Goal: Check status: Check status

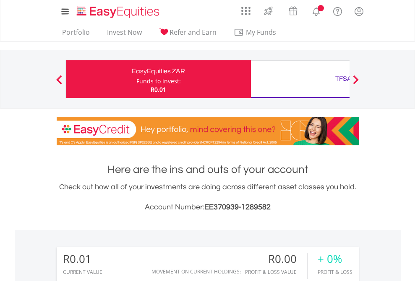
scroll to position [80, 132]
click at [136, 79] on div "Funds to invest:" at bounding box center [158, 81] width 44 height 8
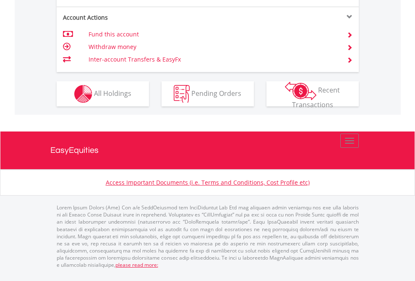
scroll to position [787, 0]
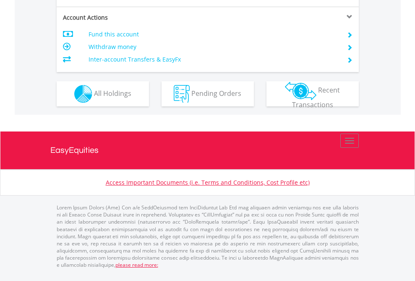
scroll to position [787, 0]
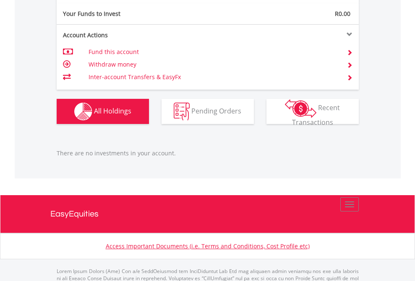
scroll to position [833, 0]
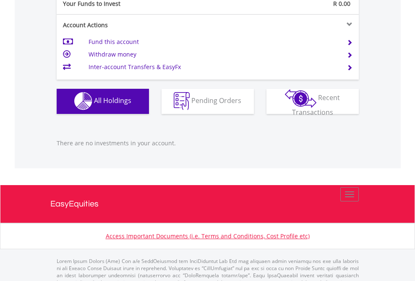
scroll to position [830, 0]
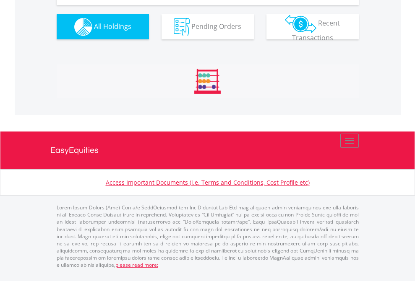
scroll to position [932, 0]
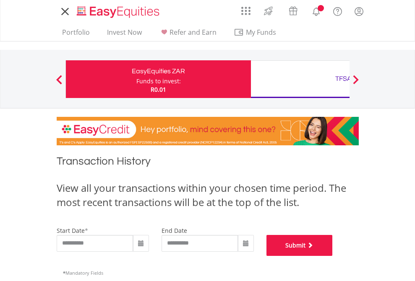
click at [332, 256] on button "Submit" at bounding box center [299, 245] width 66 height 21
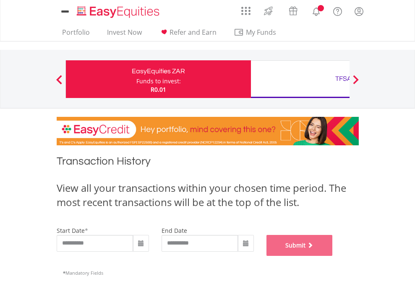
scroll to position [340, 0]
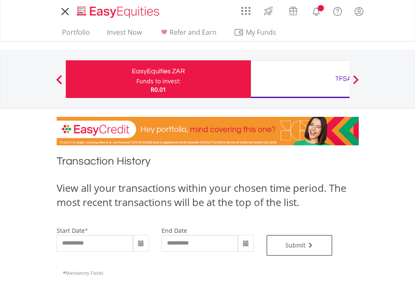
click at [300, 79] on div "TFSA" at bounding box center [343, 79] width 175 height 12
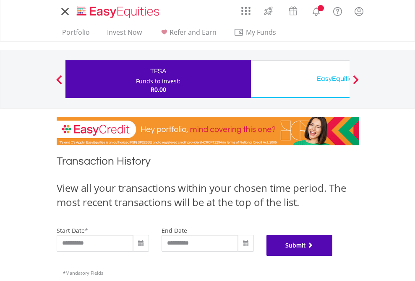
click at [332, 256] on button "Submit" at bounding box center [299, 245] width 66 height 21
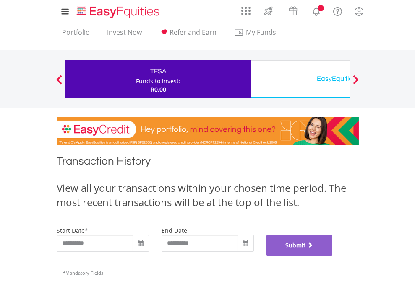
scroll to position [340, 0]
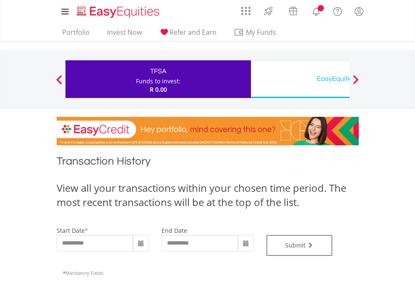
click at [300, 79] on div "EasyEquities USD" at bounding box center [343, 79] width 175 height 12
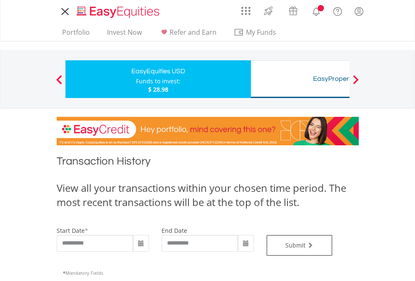
type input "**********"
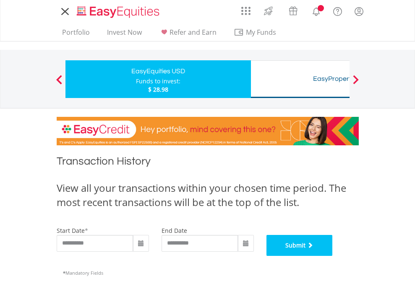
click at [332, 256] on button "Submit" at bounding box center [299, 245] width 66 height 21
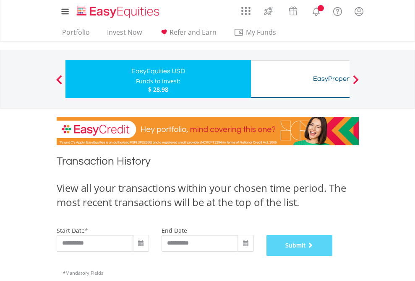
scroll to position [340, 0]
